Goal: Find specific page/section: Find specific page/section

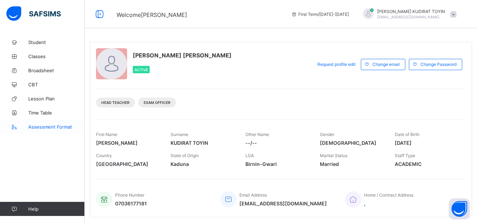
click at [37, 129] on span "Assessment Format" at bounding box center [56, 127] width 56 height 6
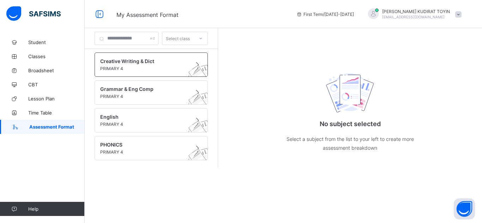
click at [130, 69] on span "PRIMARY 4" at bounding box center [144, 68] width 89 height 5
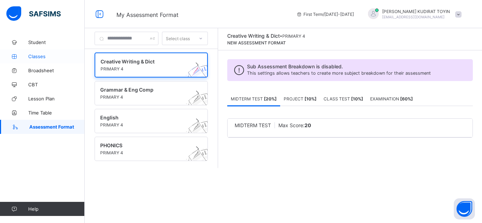
click at [34, 58] on span "Classes" at bounding box center [56, 57] width 56 height 6
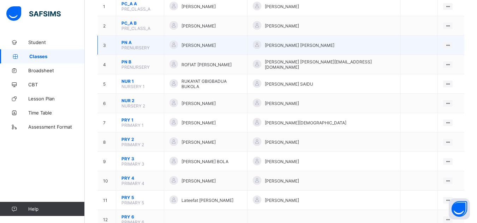
scroll to position [90, 0]
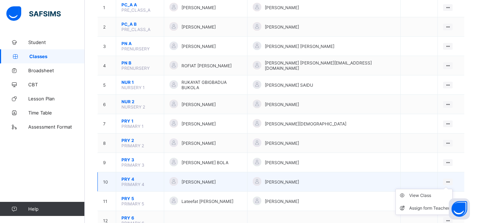
click at [449, 189] on ul "View Class Assign form Teacher" at bounding box center [423, 202] width 57 height 26
click at [430, 192] on div "View Class" at bounding box center [429, 195] width 40 height 7
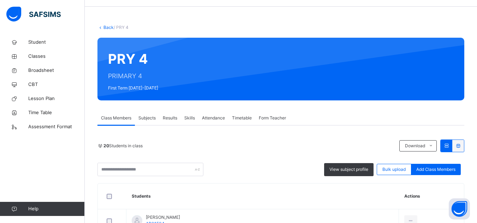
scroll to position [21, 0]
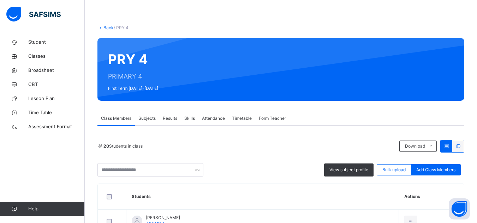
click at [108, 25] on link "Back" at bounding box center [108, 27] width 10 height 5
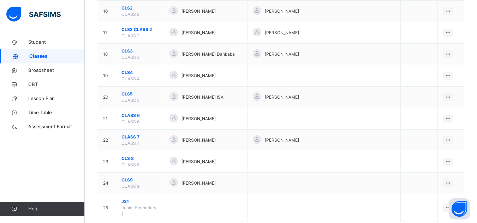
scroll to position [416, 0]
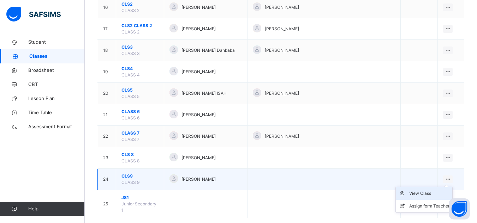
click at [429, 190] on div "View Class" at bounding box center [429, 193] width 40 height 7
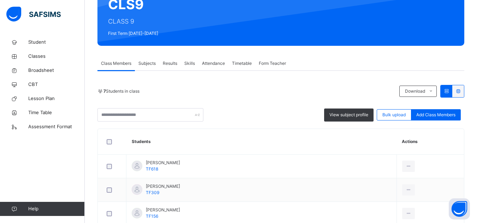
scroll to position [76, 0]
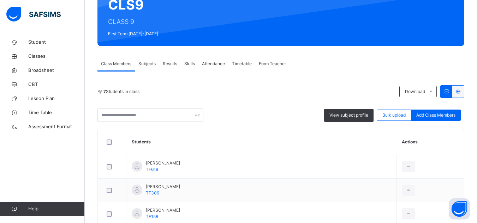
click at [145, 66] on span "Subjects" at bounding box center [146, 64] width 17 height 6
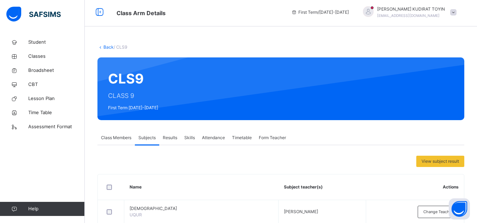
scroll to position [0, 0]
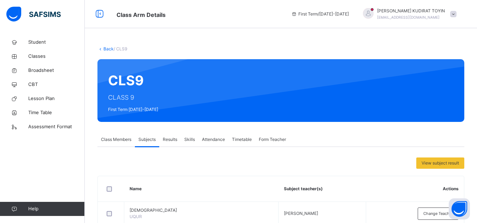
click at [109, 49] on link "Back" at bounding box center [108, 48] width 10 height 5
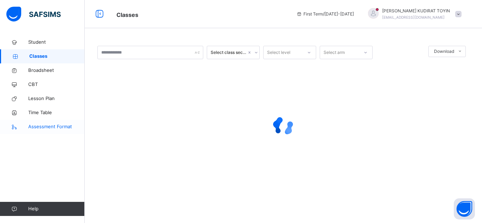
click at [54, 127] on span "Assessment Format" at bounding box center [56, 127] width 56 height 7
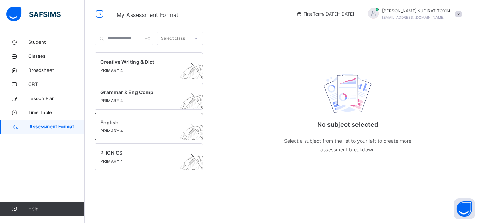
click at [139, 130] on span "PRIMARY 4" at bounding box center [142, 131] width 84 height 6
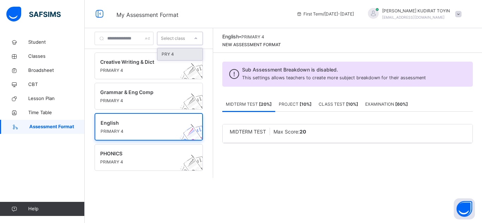
click at [198, 41] on icon at bounding box center [196, 38] width 4 height 7
click at [39, 57] on span "Classes" at bounding box center [56, 56] width 56 height 7
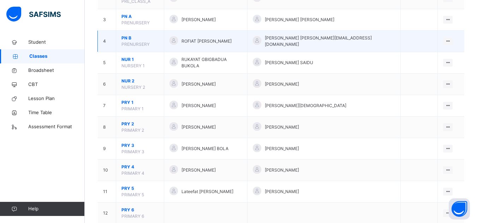
scroll to position [126, 0]
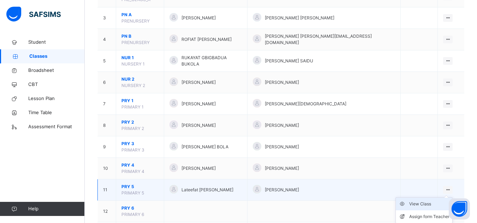
click at [422, 201] on div "View Class" at bounding box center [429, 204] width 40 height 7
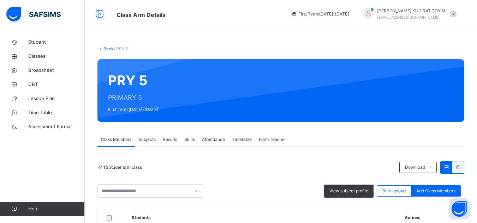
click at [144, 138] on span "Subjects" at bounding box center [146, 140] width 17 height 6
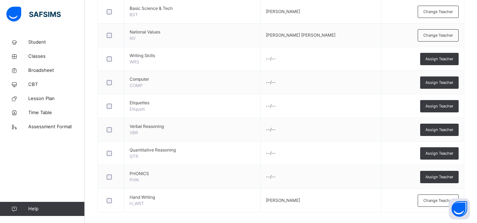
scroll to position [824, 0]
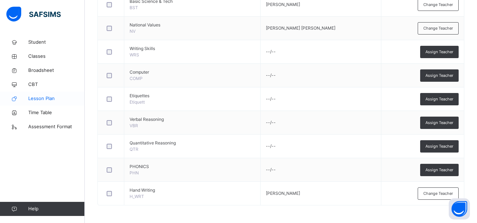
click at [48, 98] on span "Lesson Plan" at bounding box center [56, 98] width 56 height 7
